Goal: Task Accomplishment & Management: Complete application form

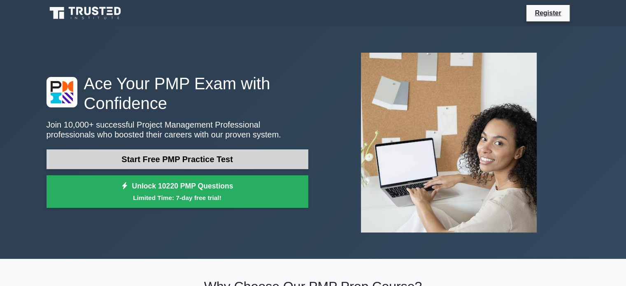
click at [215, 158] on link "Start Free PMP Practice Test" at bounding box center [178, 159] width 262 height 20
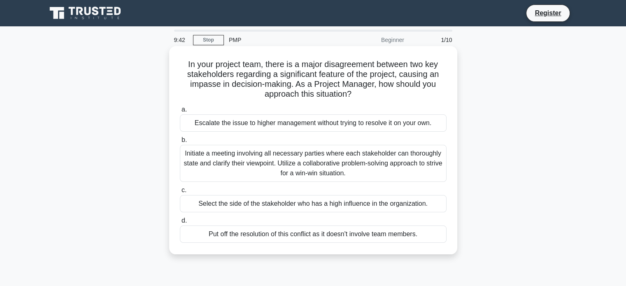
click at [234, 158] on div "Initiate a meeting involving all necessary parties where each stakeholder can t…" at bounding box center [313, 163] width 267 height 37
click at [180, 143] on input "b. Initiate a meeting involving all necessary parties where each stakeholder ca…" at bounding box center [180, 140] width 0 height 5
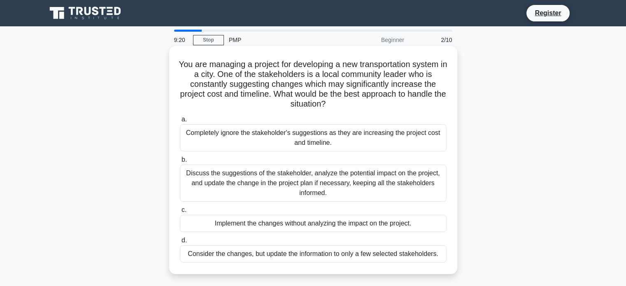
click at [356, 185] on div "Discuss the suggestions of the stakeholder, analyze the potential impact on the…" at bounding box center [313, 183] width 267 height 37
click at [180, 163] on input "b. Discuss the suggestions of the stakeholder, analyze the potential impact on …" at bounding box center [180, 159] width 0 height 5
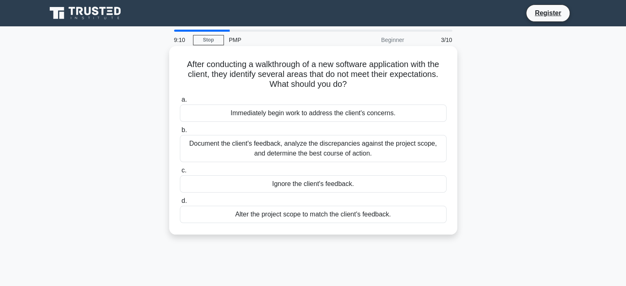
click at [414, 147] on div "Document the client's feedback, analyze the discrepancies against the project s…" at bounding box center [313, 148] width 267 height 27
click at [180, 133] on input "b. Document the client's feedback, analyze the discrepancies against the projec…" at bounding box center [180, 130] width 0 height 5
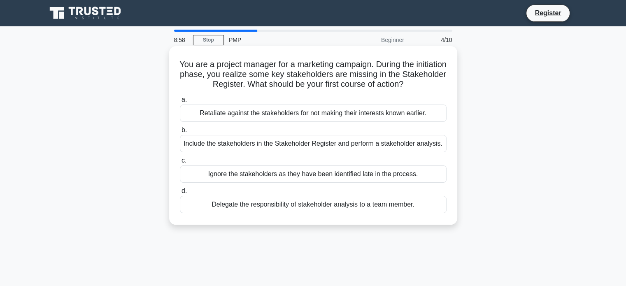
click at [425, 147] on div "Include the stakeholders in the Stakeholder Register and perform a stakeholder …" at bounding box center [313, 143] width 267 height 17
click at [180, 133] on input "b. Include the stakeholders in the Stakeholder Register and perform a stakehold…" at bounding box center [180, 130] width 0 height 5
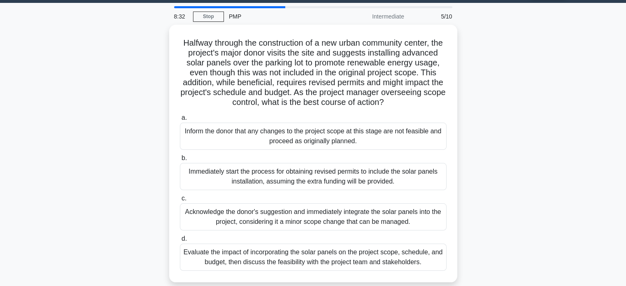
scroll to position [41, 0]
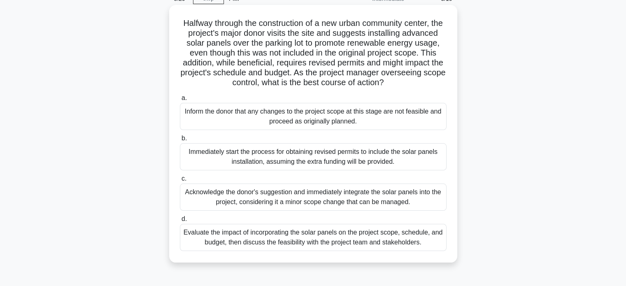
click at [419, 244] on div "Evaluate the impact of incorporating the solar panels on the project scope, sch…" at bounding box center [313, 237] width 267 height 27
click at [180, 222] on input "d. Evaluate the impact of incorporating the solar panels on the project scope, …" at bounding box center [180, 219] width 0 height 5
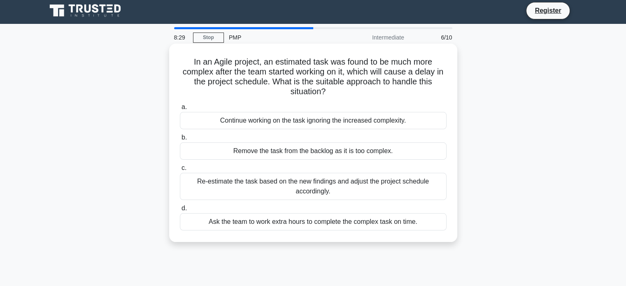
scroll to position [0, 0]
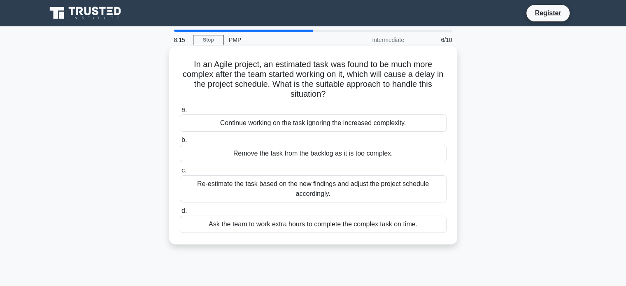
click at [404, 191] on div "Re-estimate the task based on the new findings and adjust the project schedule …" at bounding box center [313, 188] width 267 height 27
click at [180, 173] on input "c. Re-estimate the task based on the new findings and adjust the project schedu…" at bounding box center [180, 170] width 0 height 5
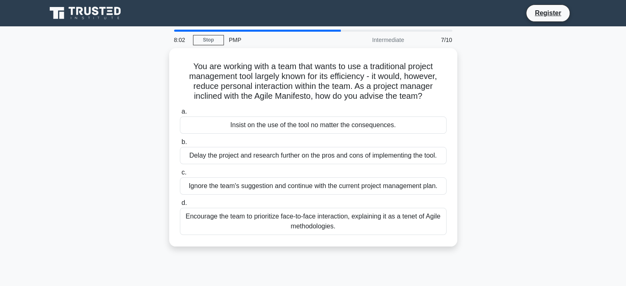
click at [535, 85] on div "You are working with a team that wants to use a traditional project management …" at bounding box center [314, 152] width 544 height 208
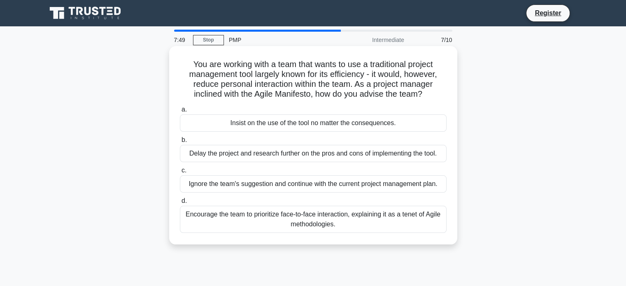
click at [392, 222] on div "Encourage the team to prioritize face-to-face interaction, explaining it as a t…" at bounding box center [313, 219] width 267 height 27
click at [180, 204] on input "d. Encourage the team to prioritize face-to-face interaction, explaining it as …" at bounding box center [180, 200] width 0 height 5
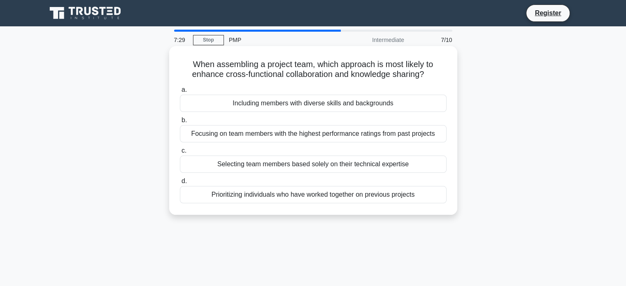
click at [335, 196] on div "Prioritizing individuals who have worked together on previous projects" at bounding box center [313, 194] width 267 height 17
click at [180, 184] on input "d. Prioritizing individuals who have worked together on previous projects" at bounding box center [180, 181] width 0 height 5
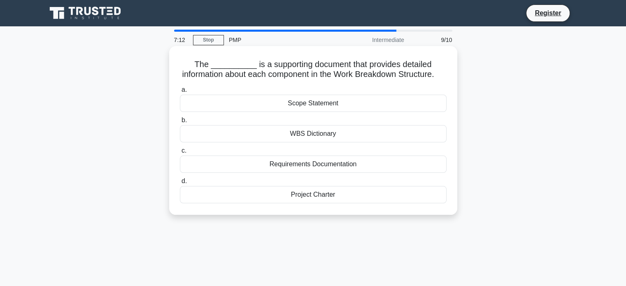
click at [331, 142] on div "WBS Dictionary" at bounding box center [313, 133] width 267 height 17
click at [180, 123] on input "b. WBS Dictionary" at bounding box center [180, 120] width 0 height 5
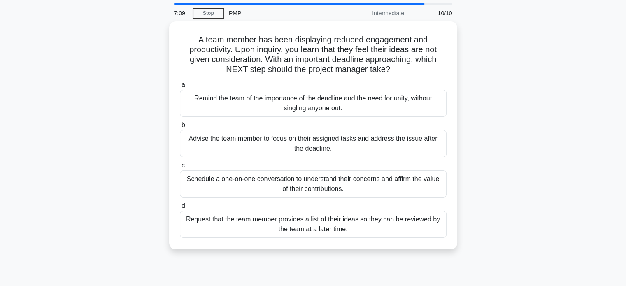
scroll to position [41, 0]
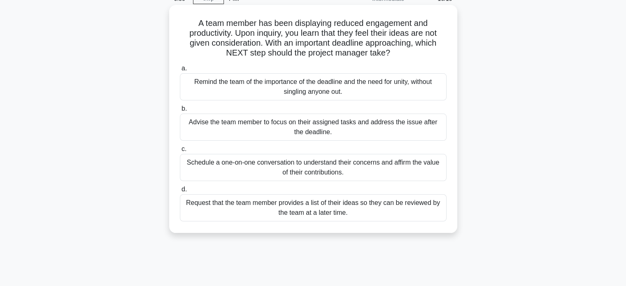
click at [409, 166] on div "Schedule a one-on-one conversation to understand their concerns and affirm the …" at bounding box center [313, 167] width 267 height 27
click at [180, 152] on input "c. Schedule a one-on-one conversation to understand their concerns and affirm t…" at bounding box center [180, 149] width 0 height 5
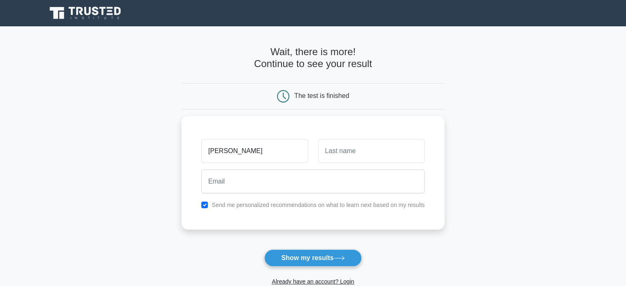
type input "sally"
type input "yu"
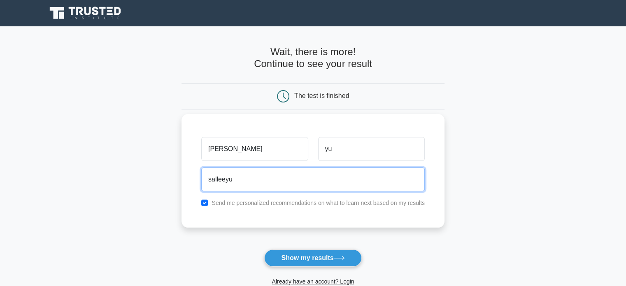
type input "salleeyu@gmail.com"
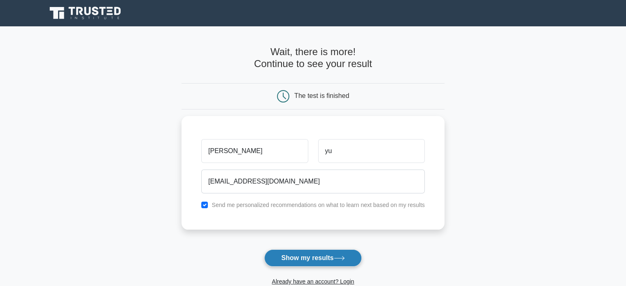
click at [308, 257] on button "Show my results" at bounding box center [312, 258] width 97 height 17
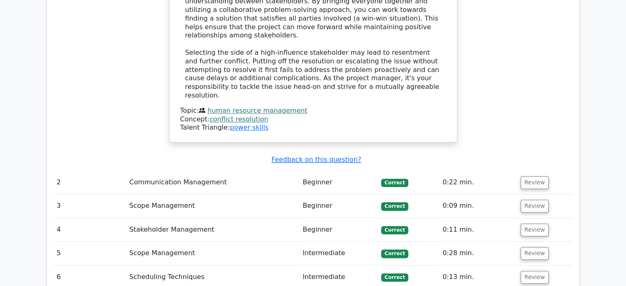
scroll to position [1071, 0]
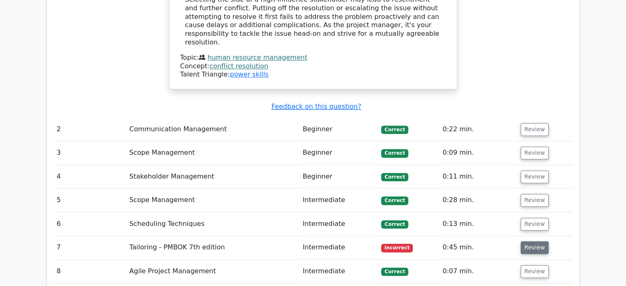
click at [531, 241] on button "Review" at bounding box center [535, 247] width 28 height 13
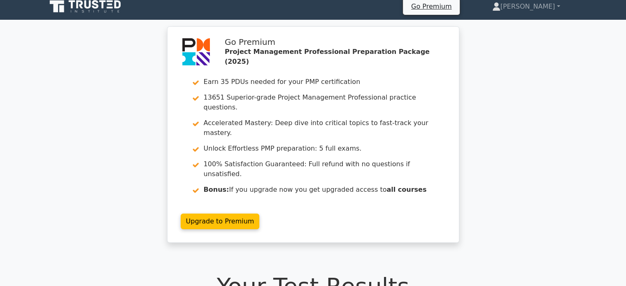
scroll to position [0, 0]
